Goal: Transaction & Acquisition: Purchase product/service

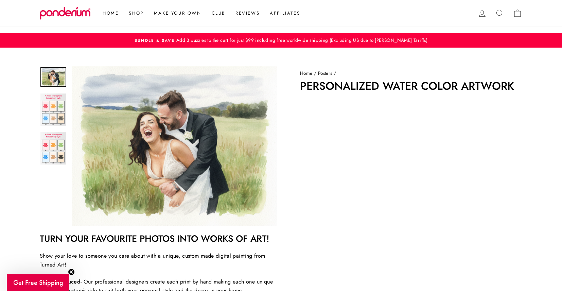
scroll to position [204, 0]
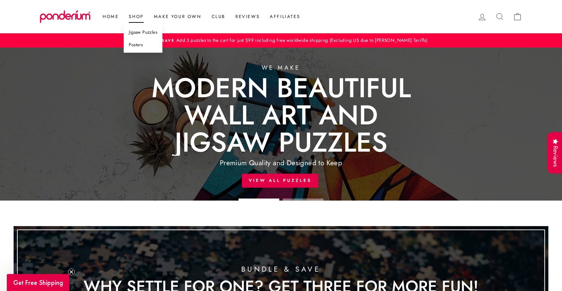
click at [142, 47] on link "Posters" at bounding box center [143, 45] width 39 height 13
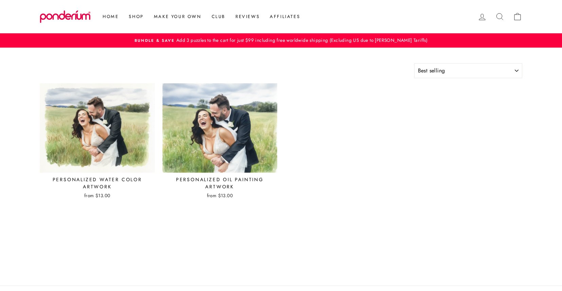
select select "best-selling"
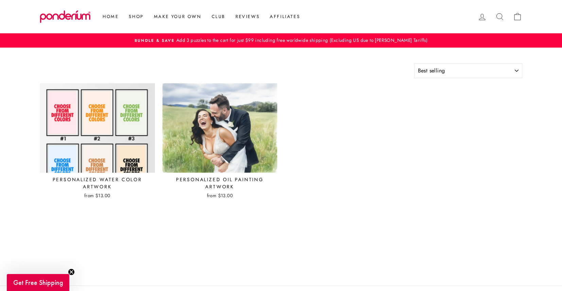
click at [118, 128] on img at bounding box center [97, 128] width 116 height 90
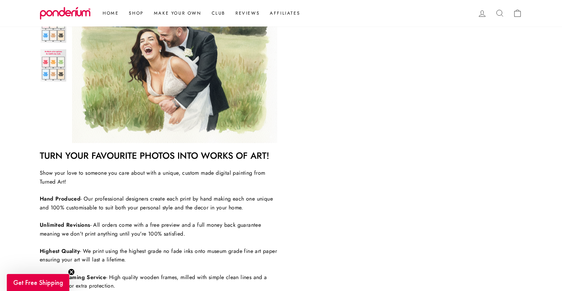
scroll to position [229, 0]
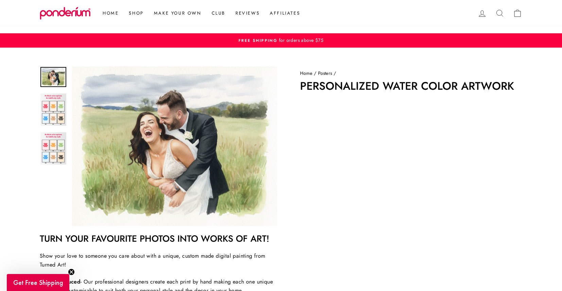
scroll to position [204, 0]
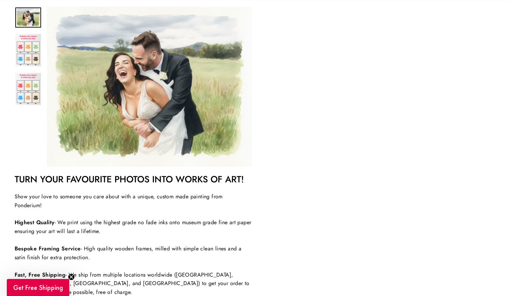
scroll to position [223, 0]
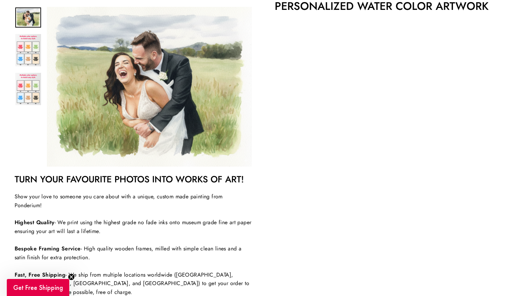
scroll to position [70, 0]
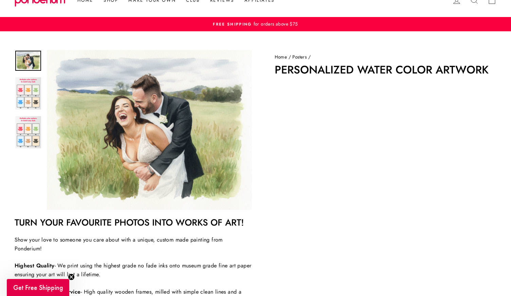
scroll to position [15, 0]
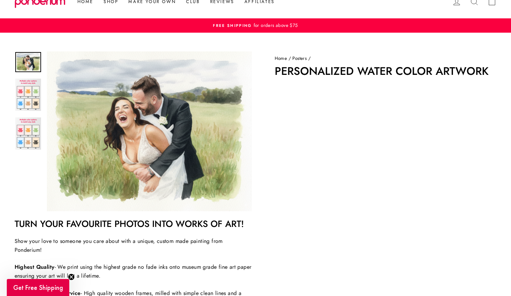
click at [262, 110] on div "Home / Posters / Personalized Water Color Artwork Turn your favourite photos in…" at bounding box center [378, 275] width 237 height 440
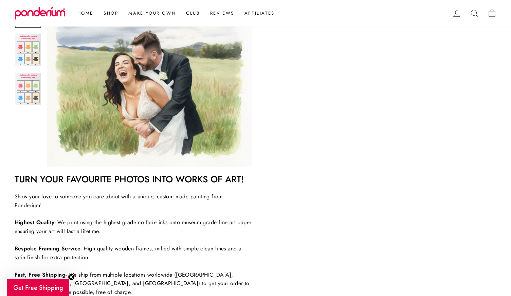
scroll to position [159, 0]
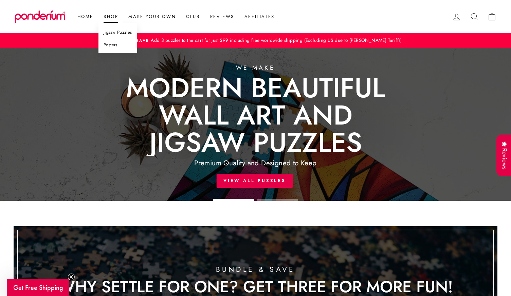
click at [117, 43] on link "Posters" at bounding box center [118, 45] width 39 height 13
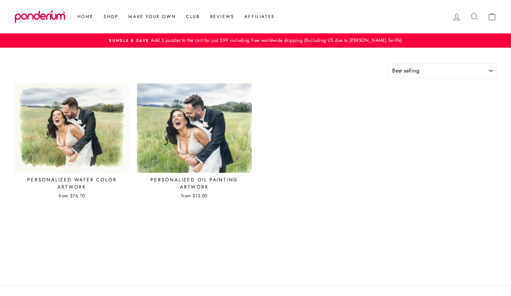
select select "best-selling"
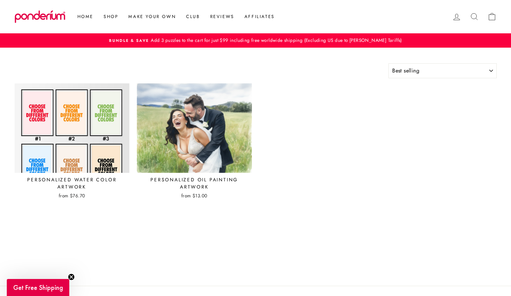
click at [103, 116] on img at bounding box center [72, 128] width 116 height 90
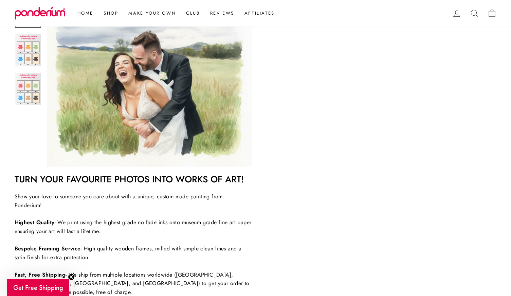
scroll to position [192, 0]
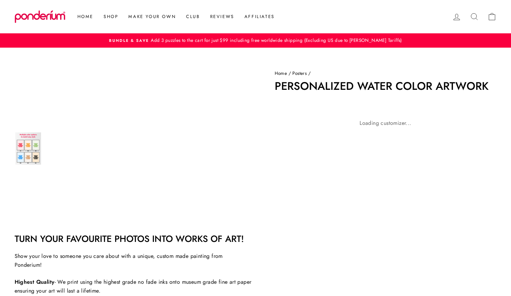
scroll to position [192, 0]
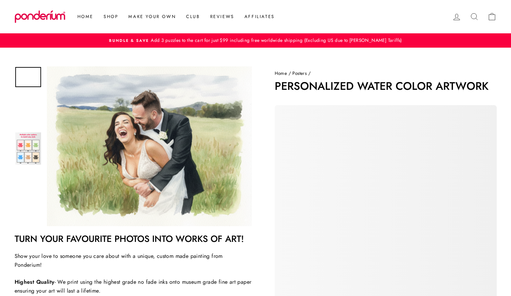
scroll to position [192, 0]
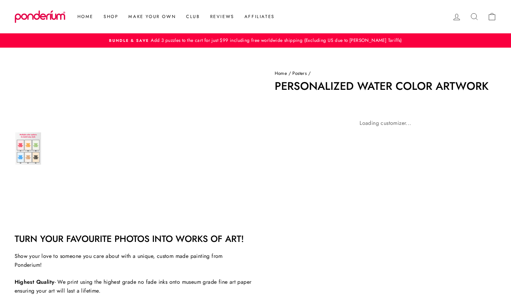
scroll to position [192, 0]
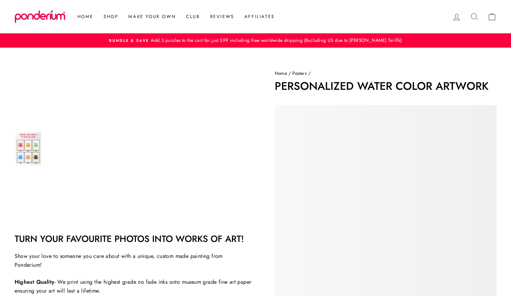
scroll to position [192, 0]
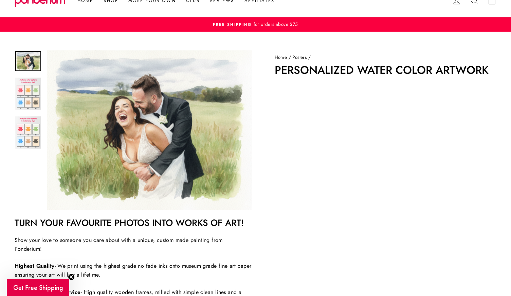
scroll to position [19, 0]
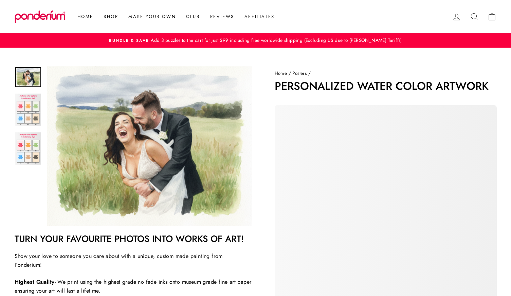
scroll to position [19, 0]
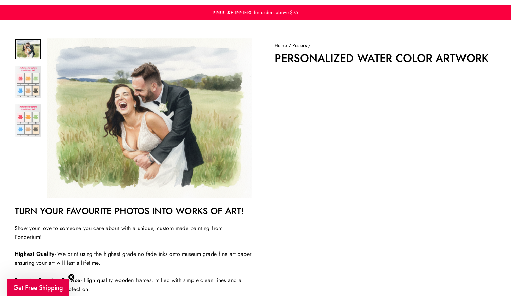
scroll to position [21, 0]
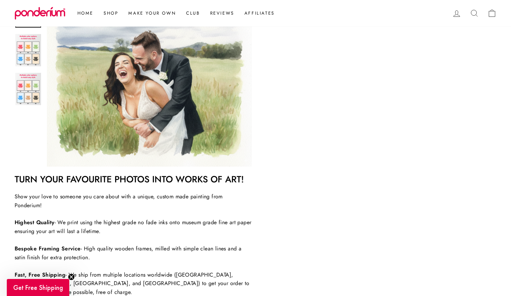
scroll to position [223, 0]
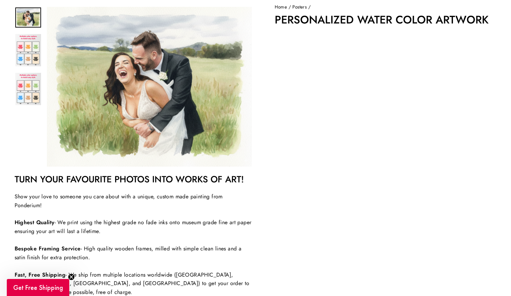
scroll to position [72, 0]
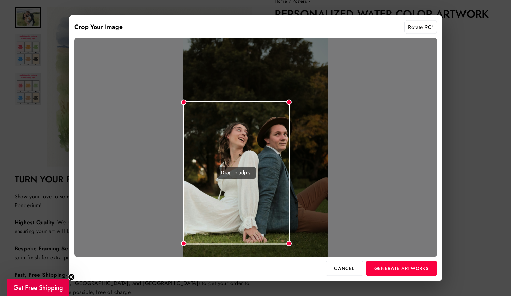
drag, startPoint x: 328, startPoint y: 52, endPoint x: 289, endPoint y: 110, distance: 70.3
click at [289, 110] on div "Drag to adjust" at bounding box center [255, 147] width 363 height 218
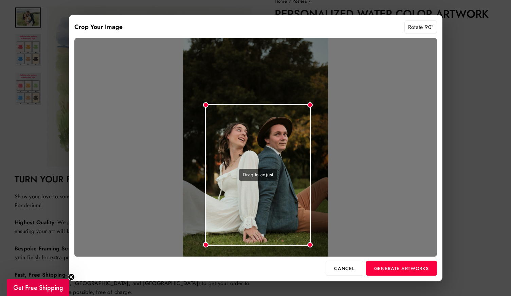
drag, startPoint x: 269, startPoint y: 139, endPoint x: 291, endPoint y: 140, distance: 22.1
click at [291, 140] on div "Drag to adjust" at bounding box center [258, 175] width 106 height 142
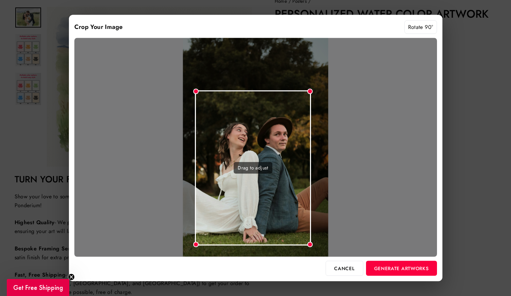
drag, startPoint x: 206, startPoint y: 105, endPoint x: 195, endPoint y: 84, distance: 23.5
click at [195, 84] on div "Drag to adjust" at bounding box center [255, 147] width 363 height 218
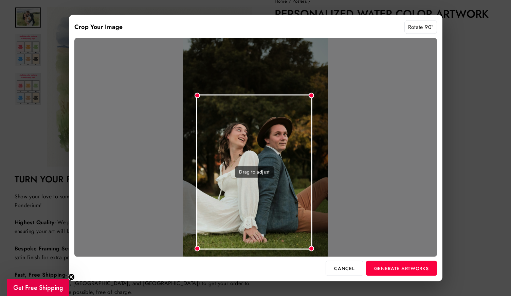
drag, startPoint x: 221, startPoint y: 106, endPoint x: 222, endPoint y: 110, distance: 4.3
click at [222, 110] on div "Drag to adjust" at bounding box center [254, 171] width 116 height 155
click at [383, 270] on button "Generate Artworks" at bounding box center [401, 267] width 71 height 15
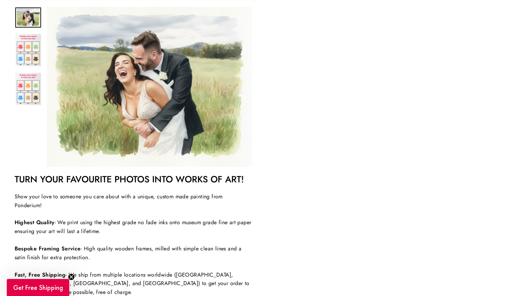
scroll to position [104, 0]
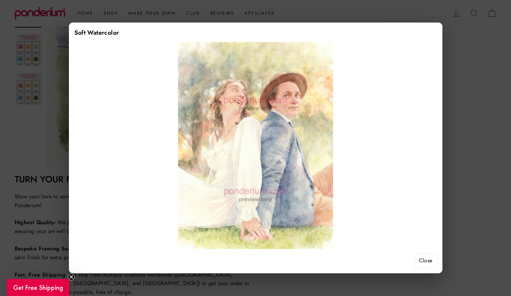
click at [424, 257] on button "Close" at bounding box center [426, 260] width 22 height 15
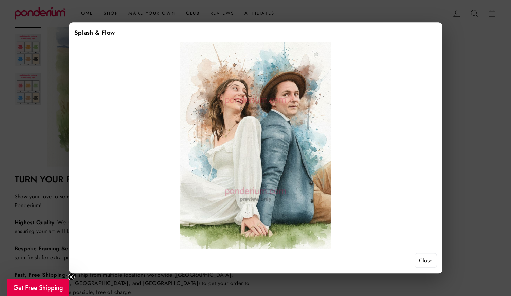
click at [427, 261] on button "Close" at bounding box center [426, 260] width 22 height 15
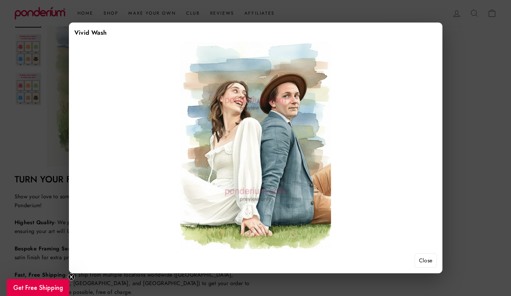
click at [425, 259] on button "Close" at bounding box center [426, 260] width 22 height 15
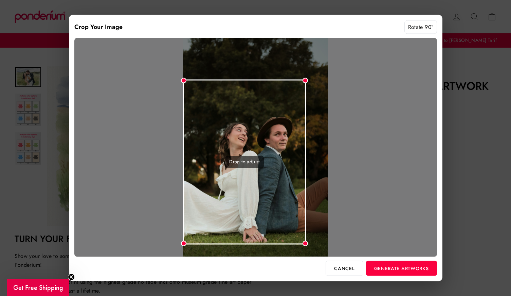
drag, startPoint x: 327, startPoint y: 51, endPoint x: 300, endPoint y: 102, distance: 57.6
click at [300, 101] on div "Drag to adjust" at bounding box center [255, 147] width 363 height 218
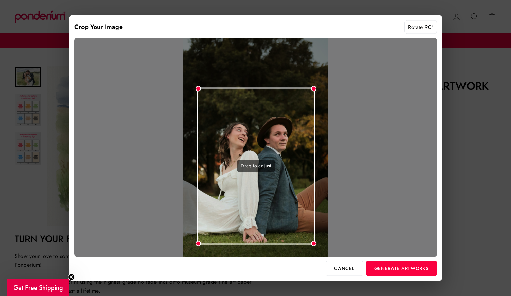
drag, startPoint x: 276, startPoint y: 115, endPoint x: 291, endPoint y: 115, distance: 14.6
click at [291, 115] on div "Drag to adjust" at bounding box center [256, 165] width 118 height 157
click at [393, 266] on button "Generate Artworks" at bounding box center [401, 267] width 71 height 15
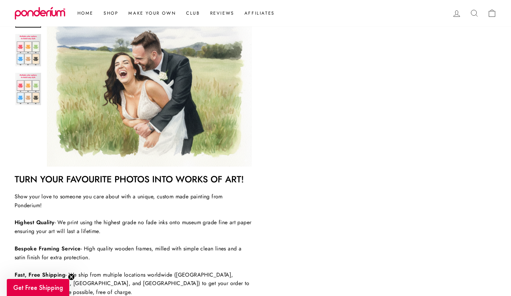
scroll to position [123, 0]
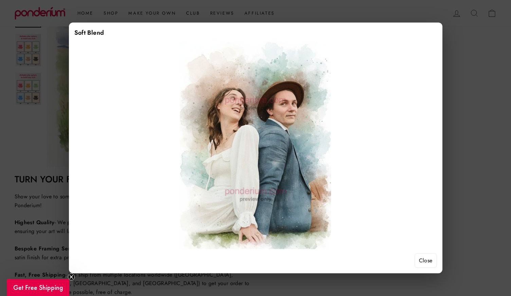
click at [431, 259] on button "Close" at bounding box center [426, 260] width 22 height 15
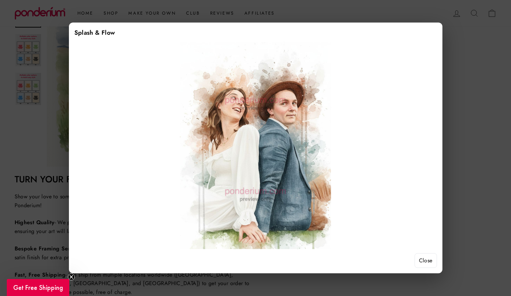
click at [428, 262] on button "Close" at bounding box center [426, 260] width 22 height 15
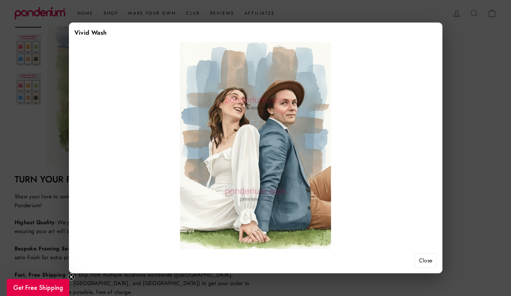
click at [430, 261] on button "Close" at bounding box center [426, 260] width 22 height 15
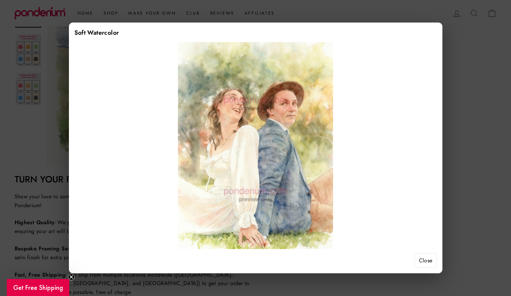
click at [428, 262] on button "Close" at bounding box center [426, 260] width 22 height 15
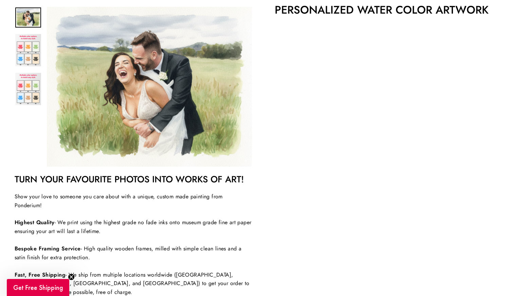
scroll to position [0, 0]
